Goal: Answer question/provide support: Answer question/provide support

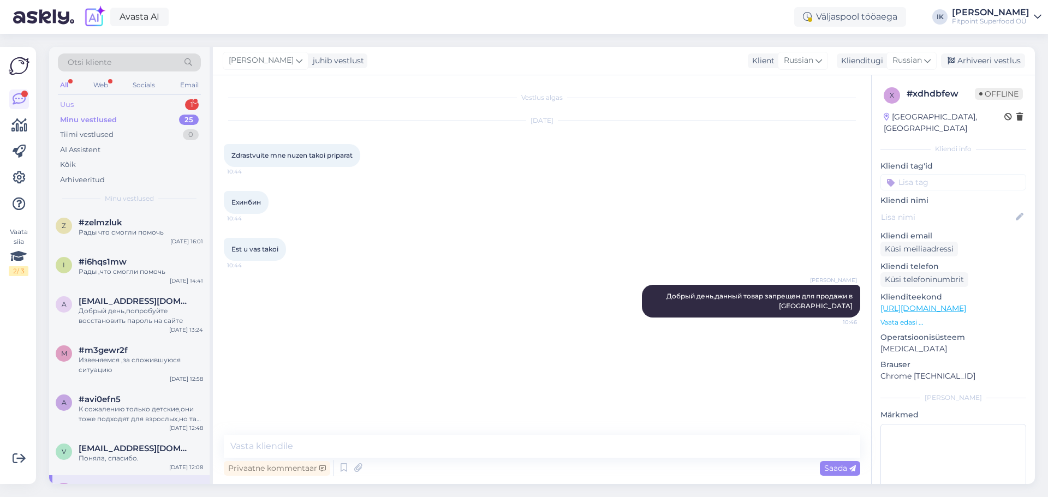
click at [108, 104] on div "Uus 1" at bounding box center [129, 104] width 143 height 15
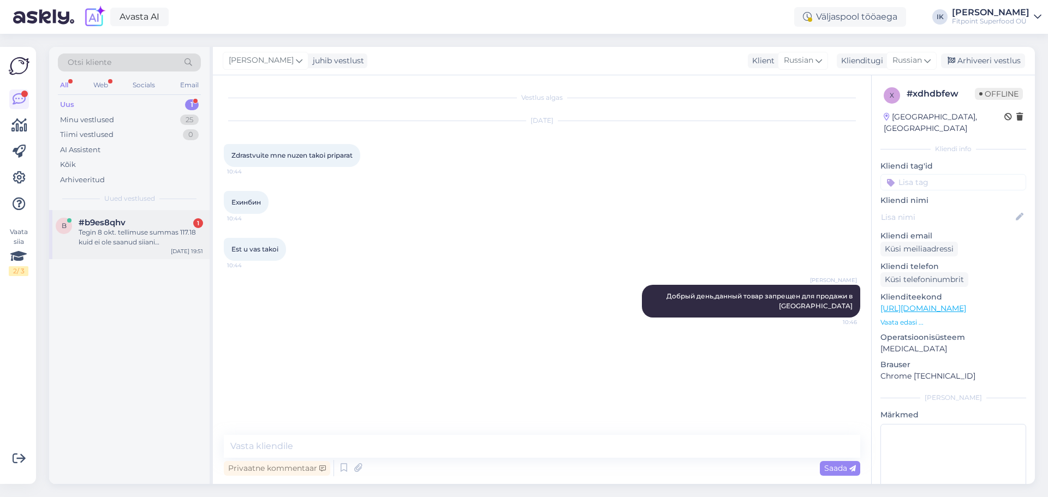
click at [141, 238] on div "Tegin 8 okt. tellimuse summas 117.18 kuid ei ole saanud siiani maksekeskuselt t…" at bounding box center [141, 238] width 124 height 20
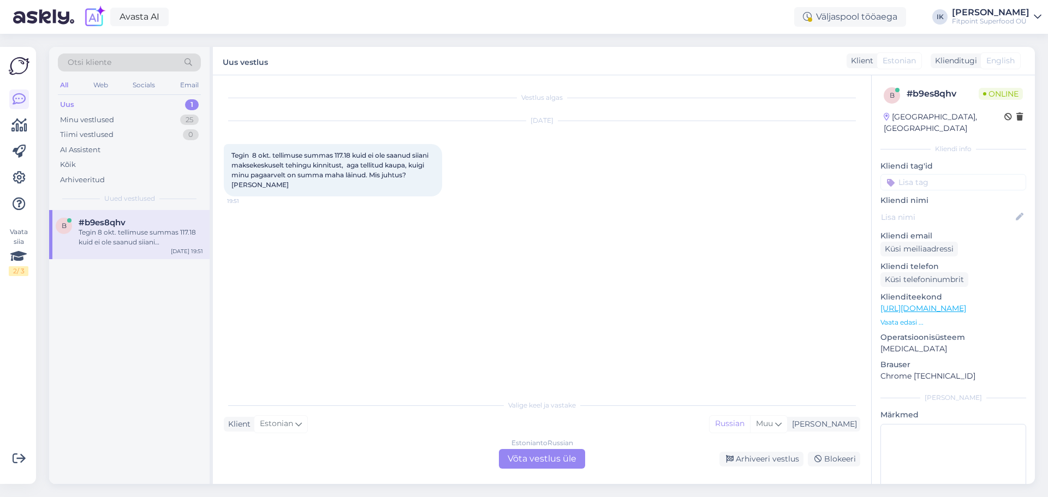
click at [529, 463] on div "Estonian to Russian Võta vestlus üle" at bounding box center [542, 459] width 86 height 20
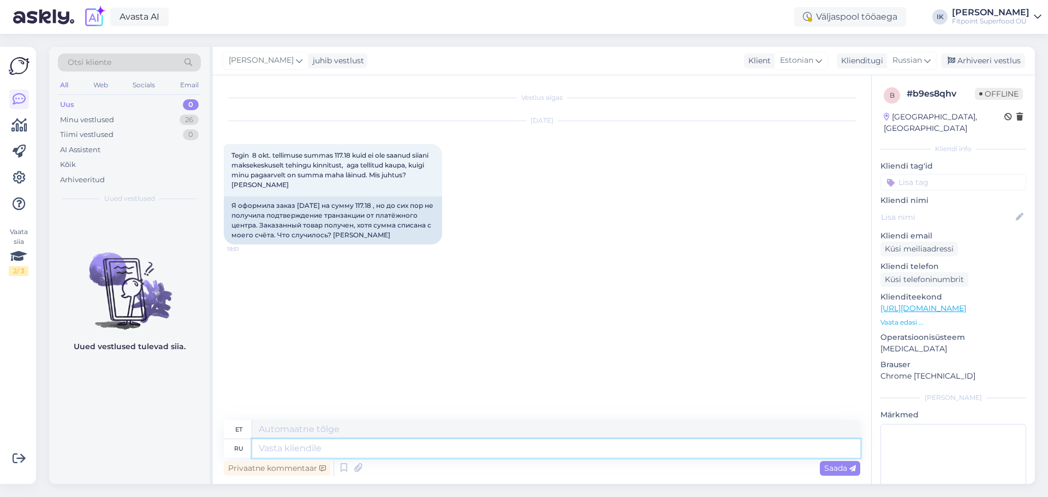
click at [373, 452] on textarea at bounding box center [556, 448] width 608 height 19
type textarea "L"
type textarea "Добрый де"
type textarea "Lahke"
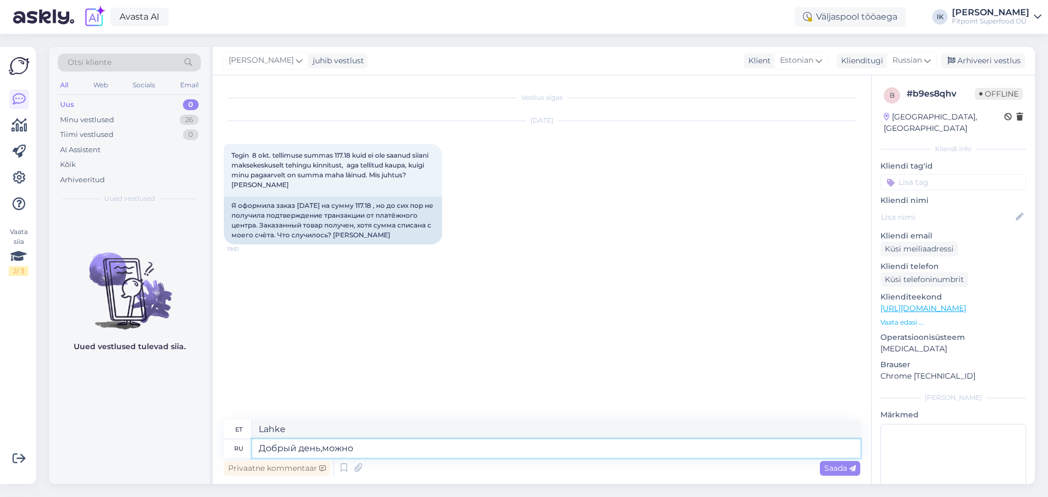
type textarea "Добрый день,можно в"
type textarea "Tere päevast, kas see on võimalik?"
type textarea "Добрый день,можно ваш но"
type textarea "Tere päevast, kas ma saaksin sinu oma?"
type textarea "Добрый день,можно ваш номер за"
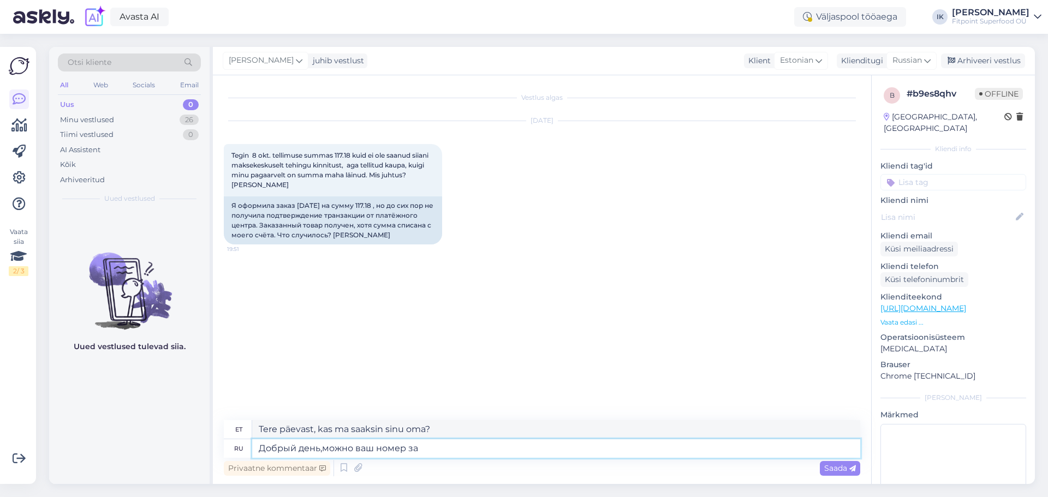
type textarea "Tere päevast, kas ma saaksin teie numbri?"
type textarea "Добрый день,можно ваш номер заказа? cvj"
type textarea "Tere päevast, kas ma saaksin teie tellimuse numbri?"
type textarea "Добрый день,можно ваш номер заказа? cvj;tnt tuj"
type textarea "Tere päevast, kas ma saaksin teie tellimuse numbri? cvj;tnt"
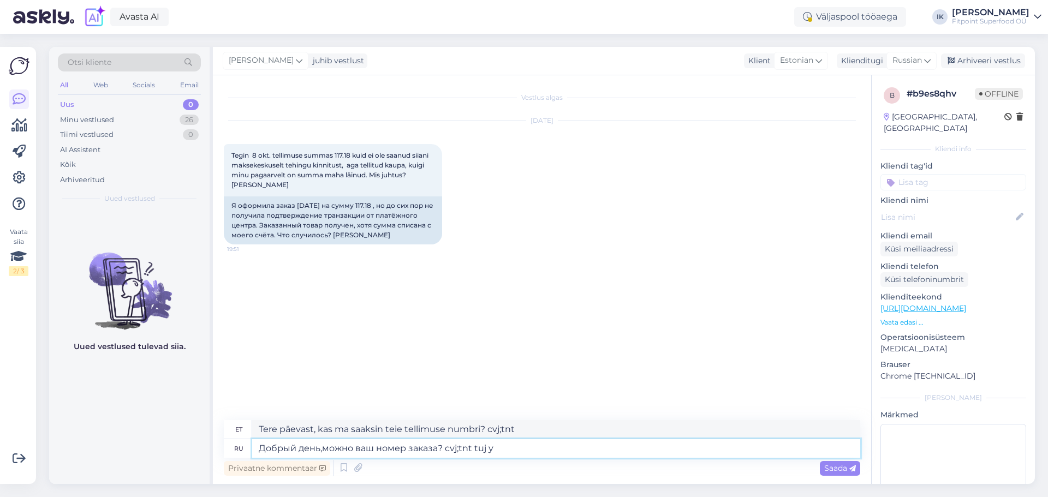
type textarea "Добрый день,можно ваш номер заказа? cvj;tnt tuj yf"
type textarea "Tere päevast, kas ma saaksin teie tellimuse numbri? cvj;tnt tuj"
type textarea "Добрый день,можно ваш номер заказа? cvj;tnt tuj yfqnb"
type textarea "Tere päevast, kas ma saaksin teie tellimuse numbri? cvj;tnt tuj yfqnb"
type textarea "Добрый день,можно ваш номер заказа? cvj;"
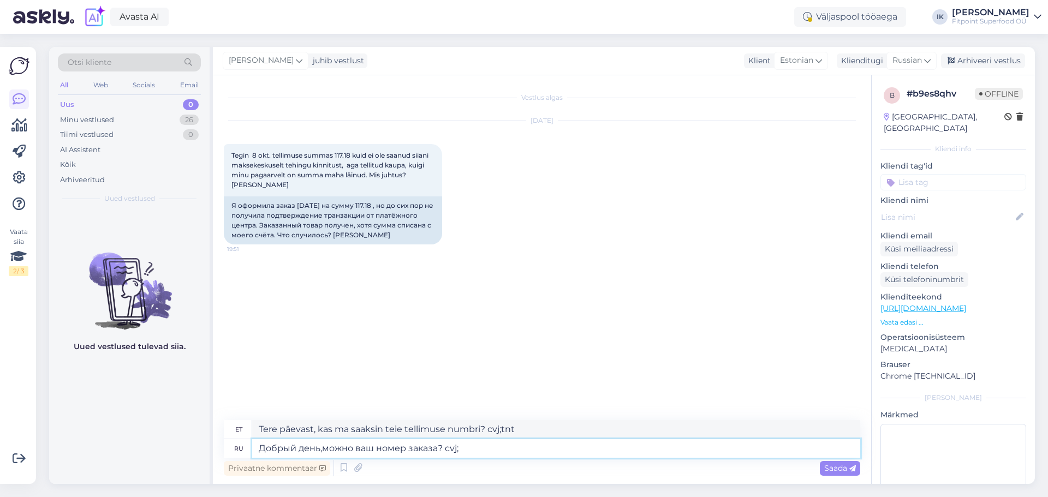
type textarea "Tere päevast, kas ma saaksin teie tellimuse numbri? cvj;tnt tuj"
type textarea "Добрый день,можно ваш номер заказа?"
type textarea "Tere päevast, kas ma saaksin teie tellimuse numbri?"
type textarea "Добрый день,можно ваш номер заказа? сможете его"
type textarea "Tere päevast, kas ma saaksin teie tellimuse numbri? Kas saate?"
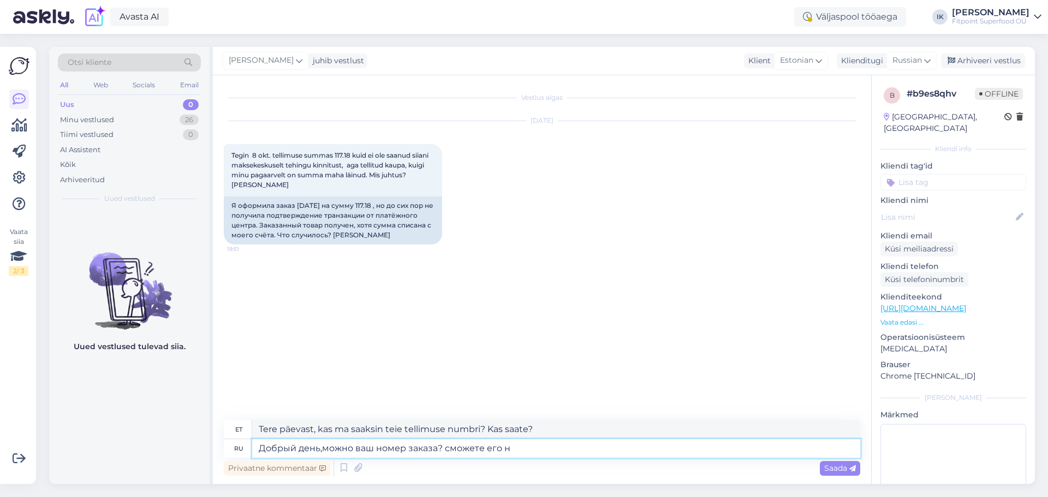
type textarea "Добрый день,можно ваш номер заказа? сможете его на"
type textarea "Tere päevast, kas ma saaksin teie tellimuse numbri? Kas te saaksite selle anda?"
type textarea "Добрый день,можно ваш номер заказа? сможете его найти в п"
type textarea "Tere päevast, kas ma saaksin teie tellimuse numbri? Kas te saaksite [PERSON_NAM…"
type textarea "Добрый день,можно ваш номер заказа? сможете его найти в поя"
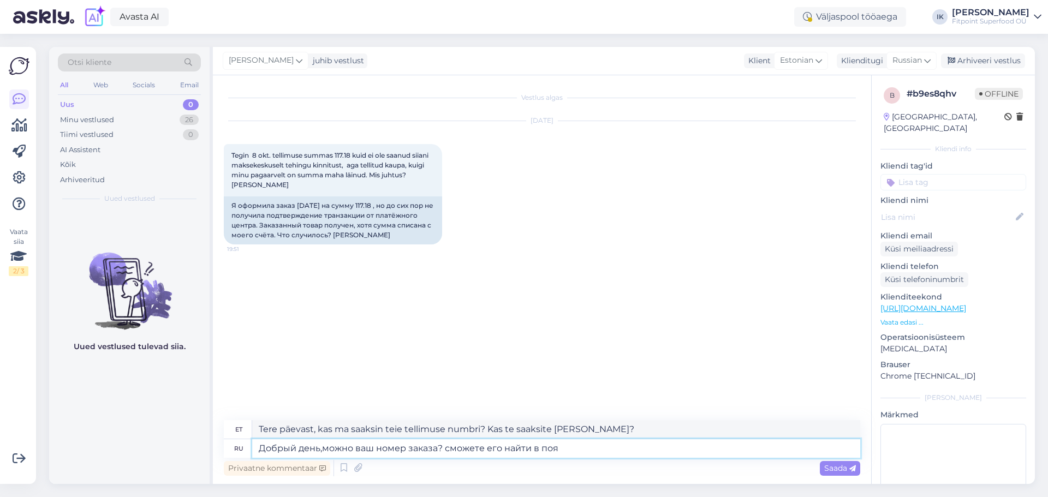
type textarea "Tere päevast, kas ma saaksin teie tellimuse numbri? Selle leiate siit."
type textarea "Добрый день,можно ваш номер заказа? сможете его найти в пояснение"
type textarea "Tere päevast, kas ma saaksin teie tellimuse numbri? Selle leiate selgitusest."
type textarea "Добрый день,можно ваш номер заказа? сможете его найти в пояснение об о"
type textarea "Tere päevast, kas ma saaksin teie tellimuse numbri? Selle leiate tellimuse üksi…"
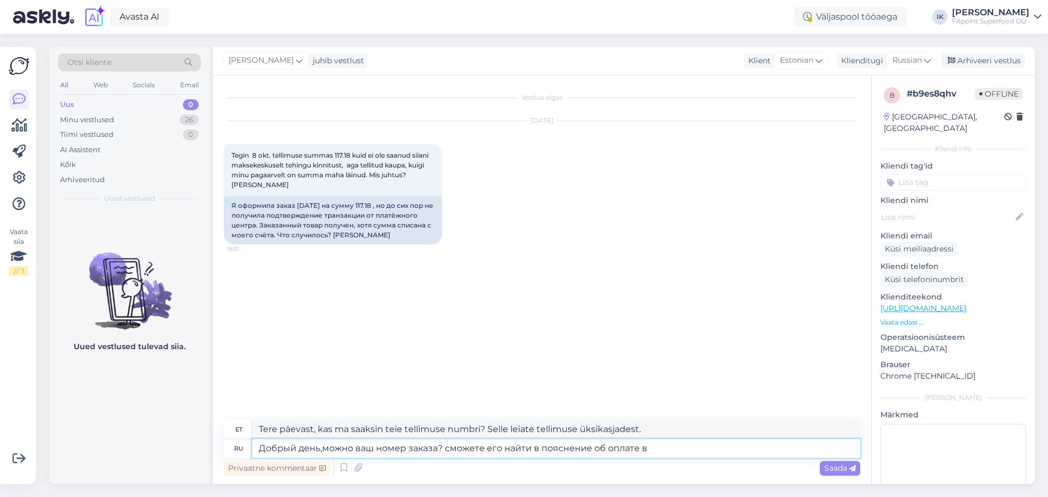
type textarea "Добрый день,можно ваш номер заказа? сможете его найти в пояснение об оплате в"
type textarea "Tere päevast, kas ma saaksin teie tellimuse numbri? Selle leiate makseandmete a…"
type textarea "Добрый день,можно ваш номер заказа? сможете его найти в пояснение об оплате в б…"
type textarea "Tere päevast, kas ma saaksin teie tellimuse numbri? Selle leiate oma pangamakse…"
type textarea "Добрый день,можно ваш номер заказа? сможете его найти в пояснение об оплате в с…"
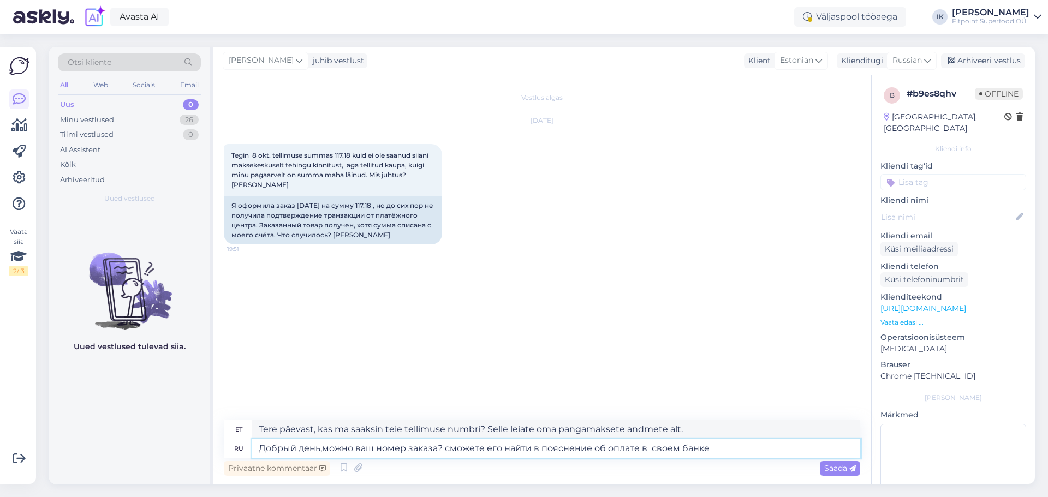
type textarea "Tere, kas ma saaksin teie tellimuse numbri? Selle leiate oma panga makseandmete…"
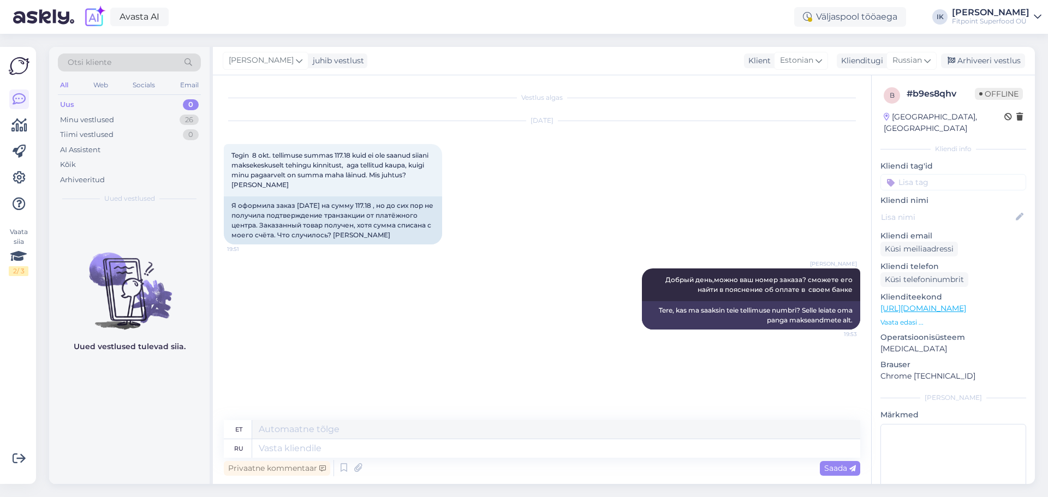
click at [453, 392] on div "Vestlus algas [DATE] Tegin 8 okt. tellimuse summas 117.18 kuid ei ole saanud si…" at bounding box center [547, 248] width 646 height 324
drag, startPoint x: 364, startPoint y: 205, endPoint x: 380, endPoint y: 205, distance: 15.3
click at [380, 205] on div "Я оформила заказ [DATE] на сумму 117.18 , но до сих пор не получила подтвержден…" at bounding box center [333, 220] width 218 height 48
copy div "117.18"
click at [481, 339] on div "[PERSON_NAME] Добрый день,можно ваш номер заказа? сможете его найти в пояснение…" at bounding box center [542, 298] width 636 height 85
